Goal: Use online tool/utility: Use online tool/utility

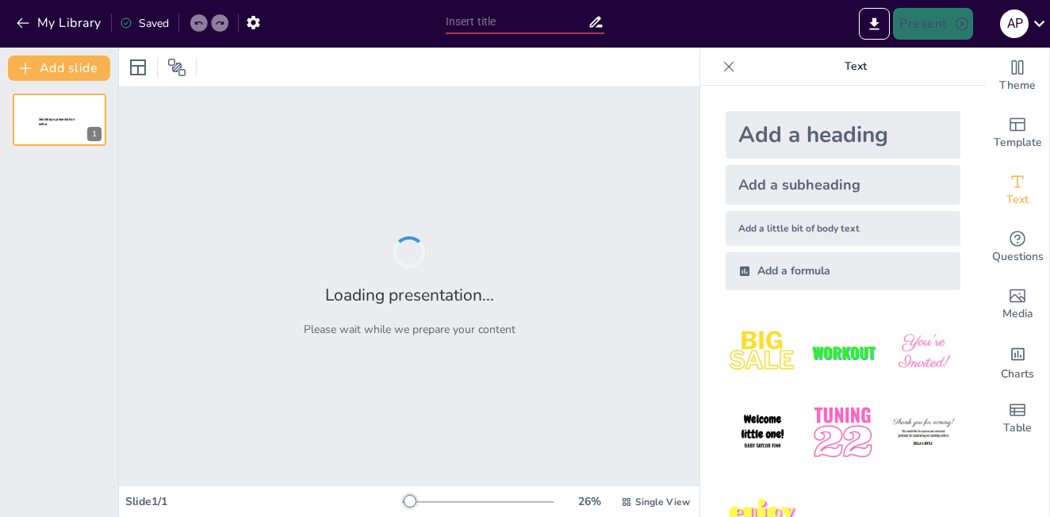
type input "Imported Unidad 1 sesión 2.pptx"
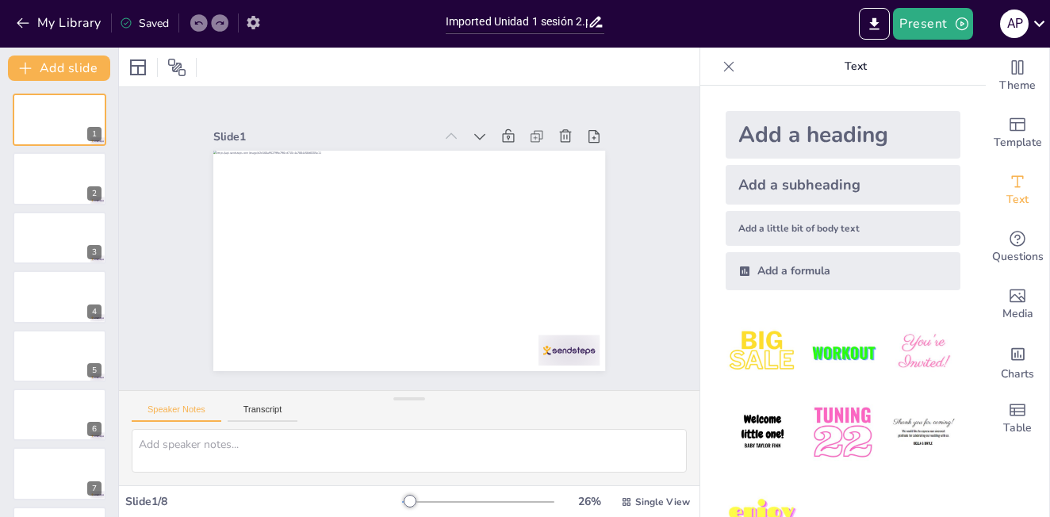
click at [257, 26] on icon "button" at bounding box center [253, 22] width 13 height 13
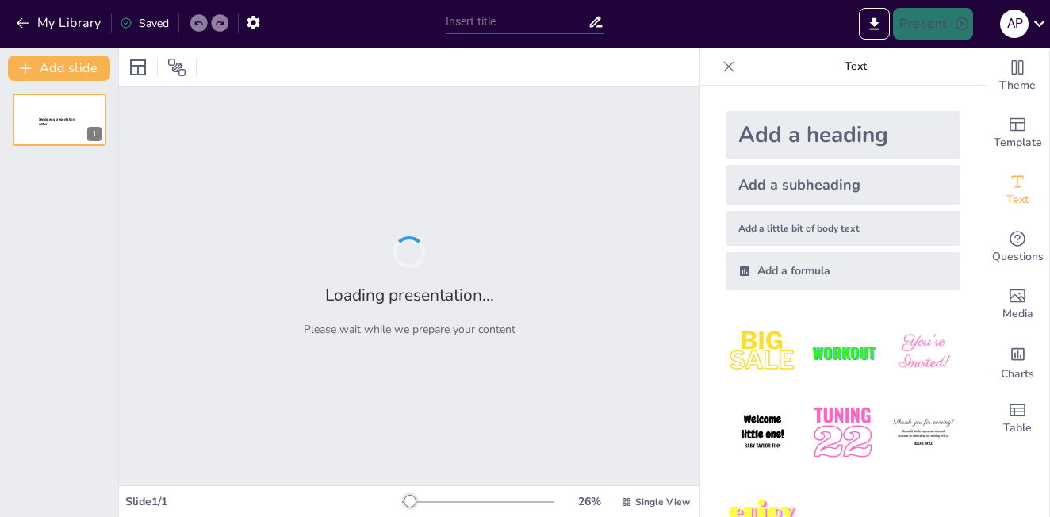
type input "Imported Unidad 1 sesión 2.pptx"
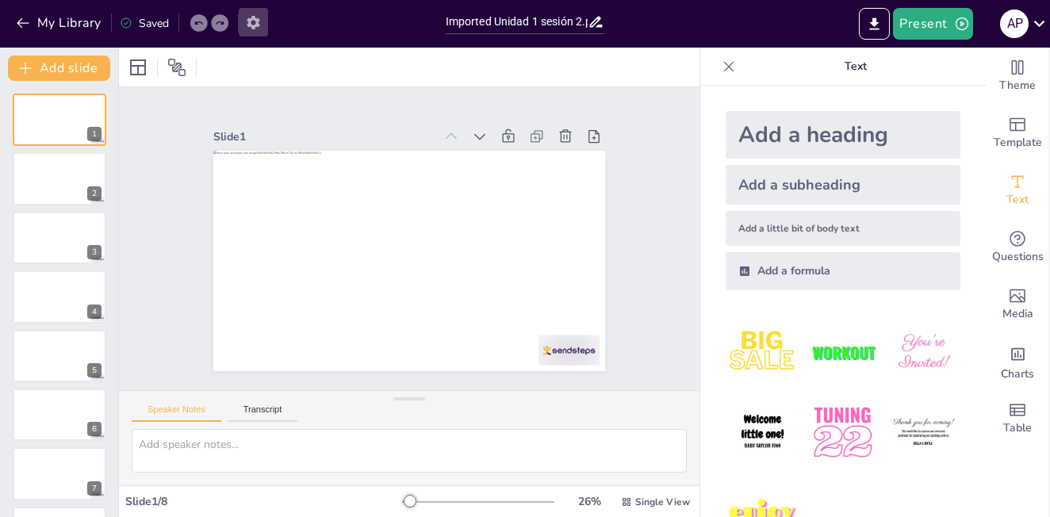
click at [256, 21] on icon "button" at bounding box center [253, 22] width 13 height 13
